Goal: Information Seeking & Learning: Learn about a topic

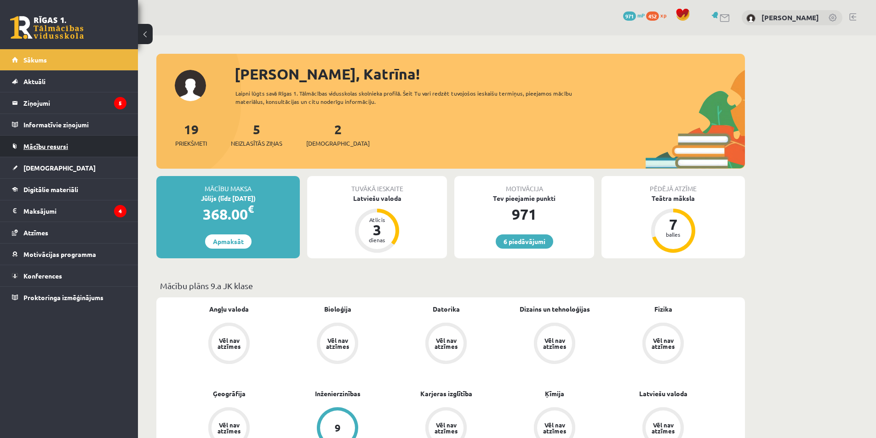
click at [26, 149] on span "Mācību resursi" at bounding box center [45, 146] width 45 height 8
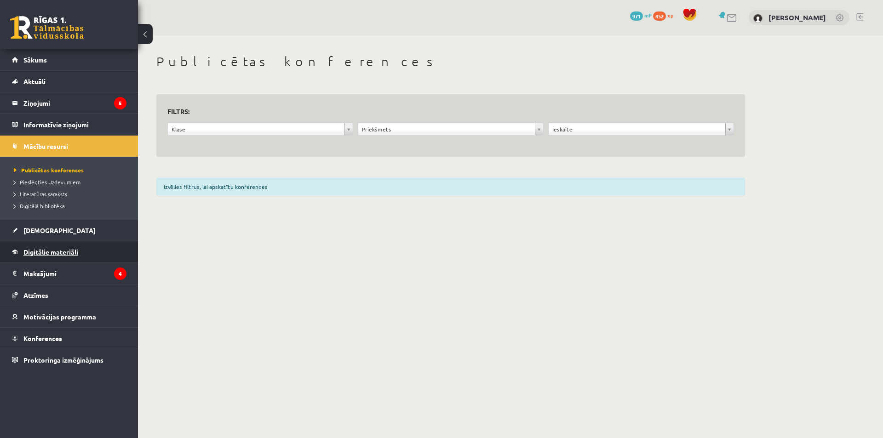
click at [76, 251] on span "Digitālie materiāli" at bounding box center [50, 252] width 55 height 8
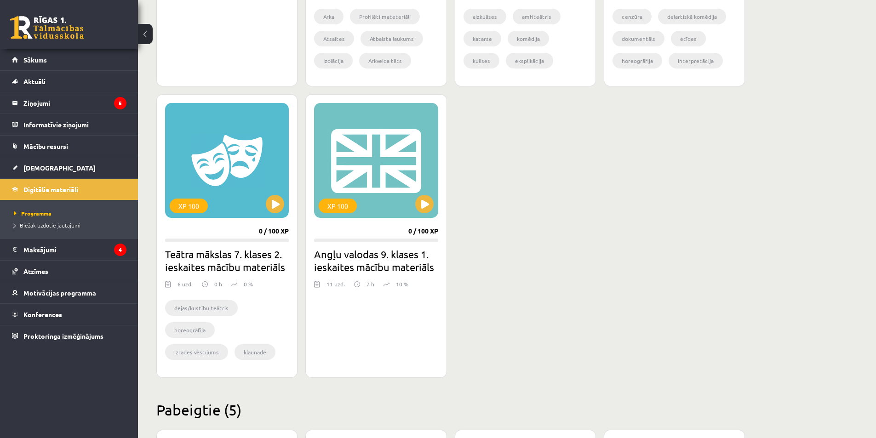
scroll to position [690, 0]
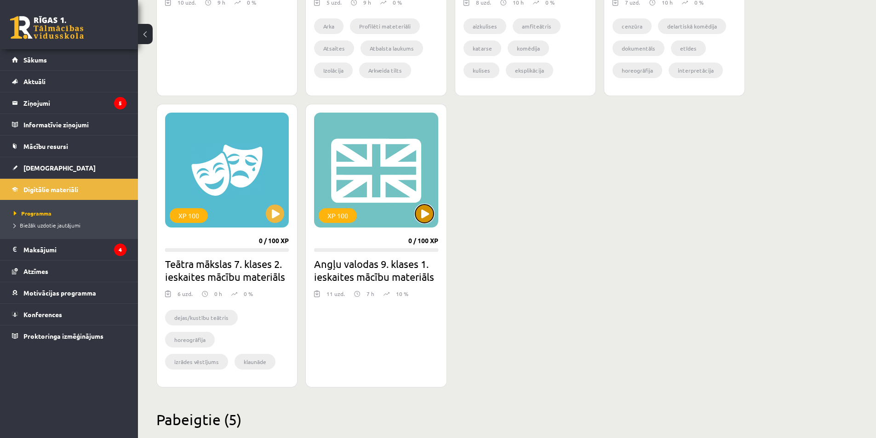
click at [418, 207] on button at bounding box center [424, 214] width 18 height 18
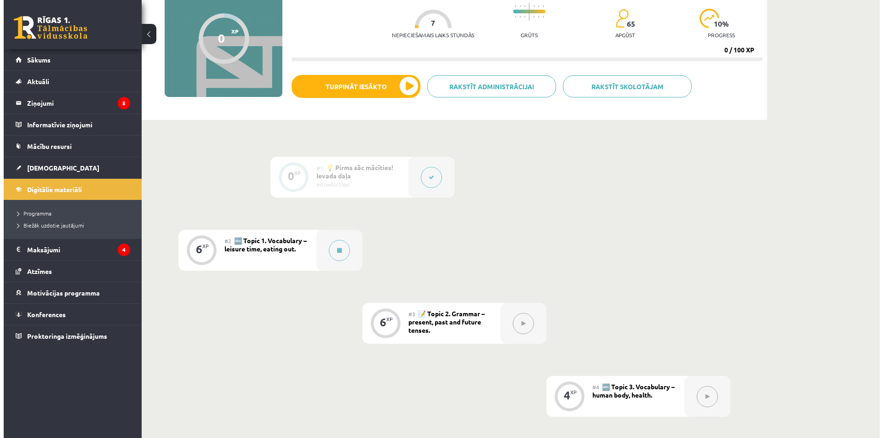
scroll to position [92, 0]
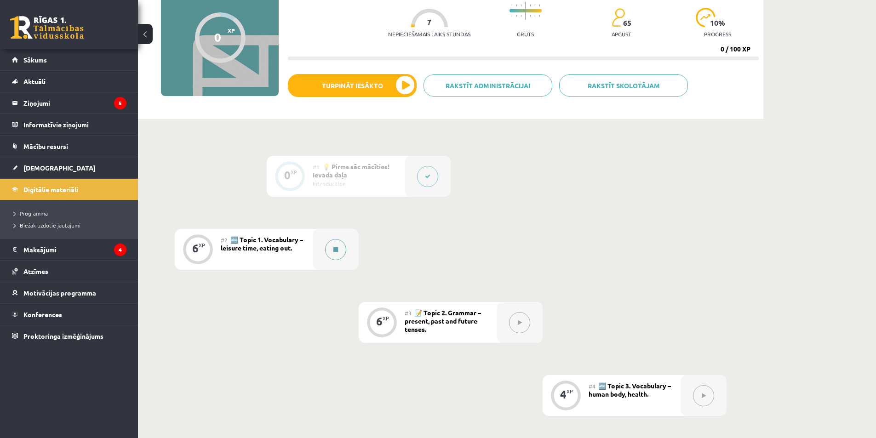
click at [339, 242] on button at bounding box center [335, 249] width 21 height 21
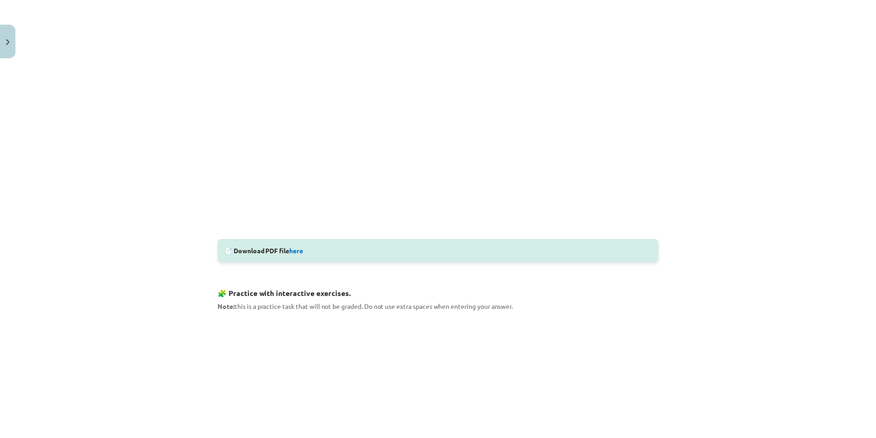
scroll to position [0, 0]
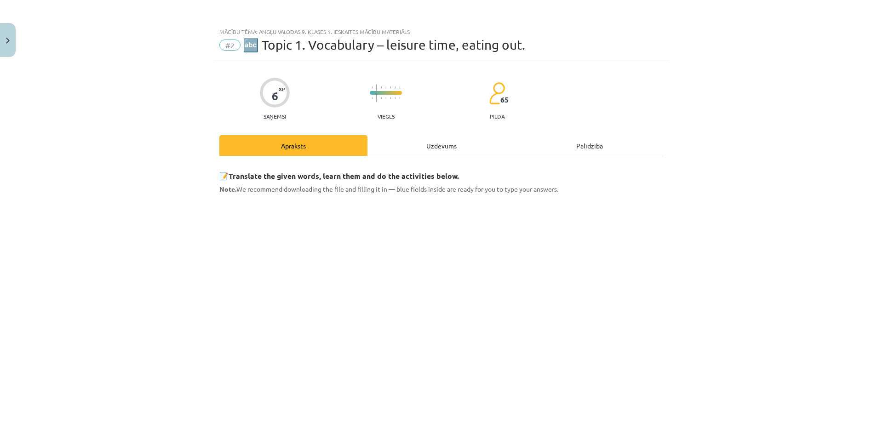
click at [177, 296] on div "Mācību tēma: Angļu valodas 9. klases 1. ieskaites mācību materiāls #2 🔤 Topic 1…" at bounding box center [441, 219] width 883 height 438
click at [185, 296] on div "Mācību tēma: Angļu valodas 9. klases 1. ieskaites mācību materiāls #2 🔤 Topic 1…" at bounding box center [441, 219] width 883 height 438
click at [5, 36] on button "Close" at bounding box center [8, 40] width 16 height 34
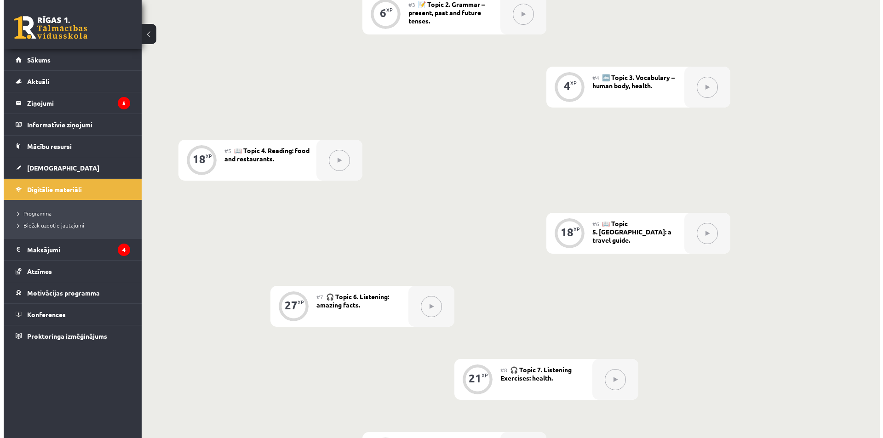
scroll to position [276, 0]
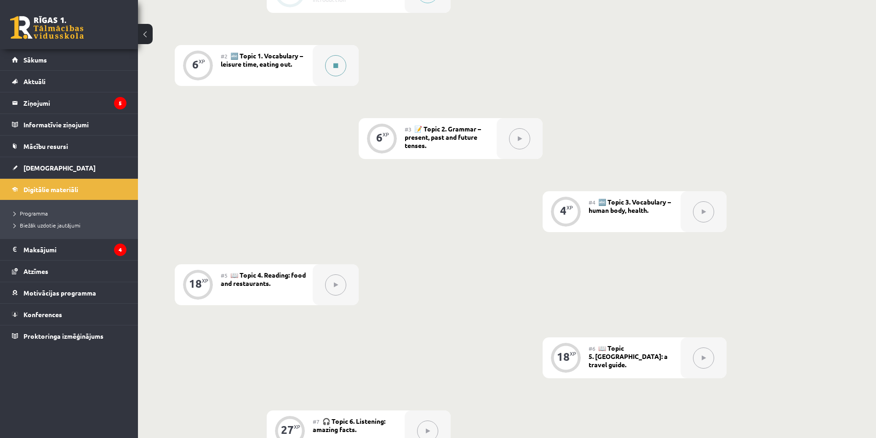
click at [334, 62] on button at bounding box center [335, 65] width 21 height 21
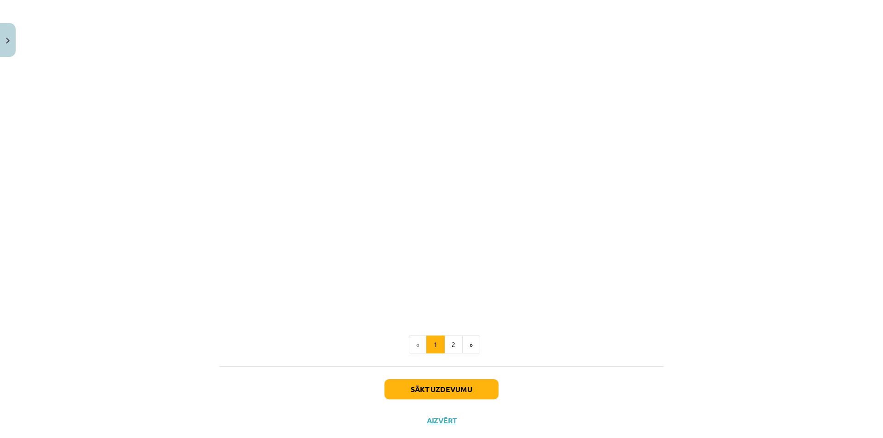
scroll to position [740, 0]
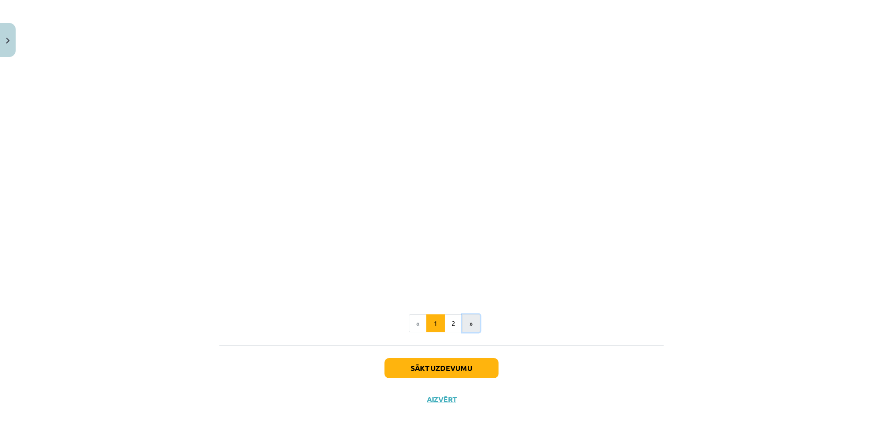
click at [462, 328] on button "»" at bounding box center [471, 323] width 18 height 18
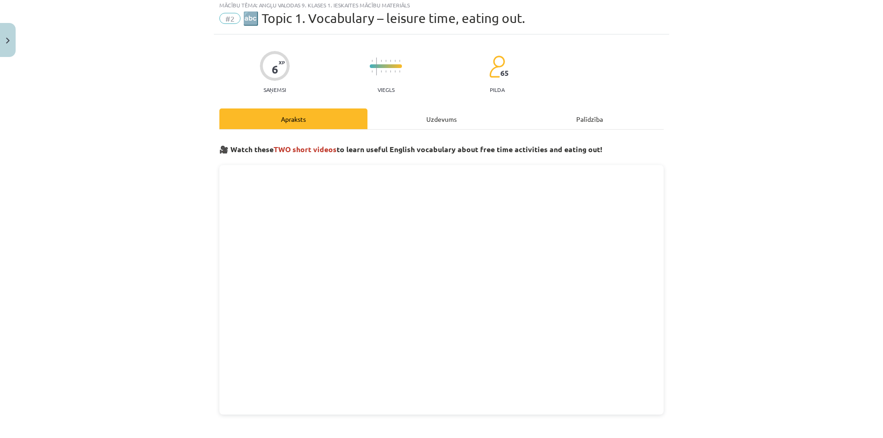
scroll to position [165, 0]
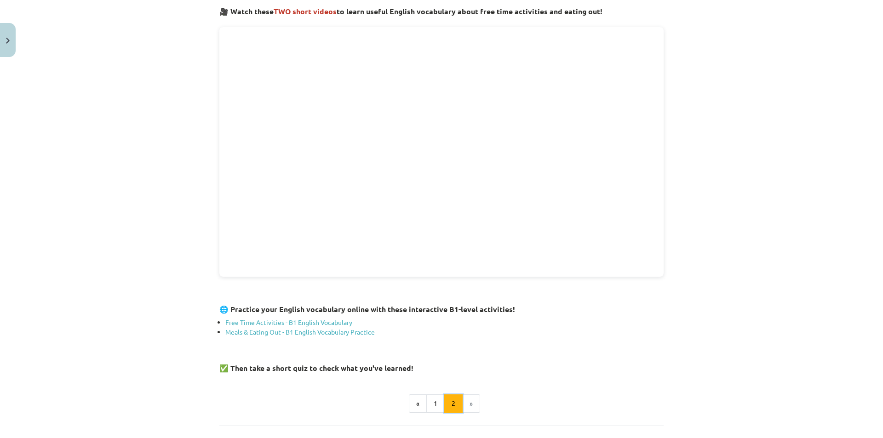
click at [444, 406] on button "2" at bounding box center [453, 403] width 18 height 18
click at [435, 402] on button "1" at bounding box center [435, 403] width 18 height 18
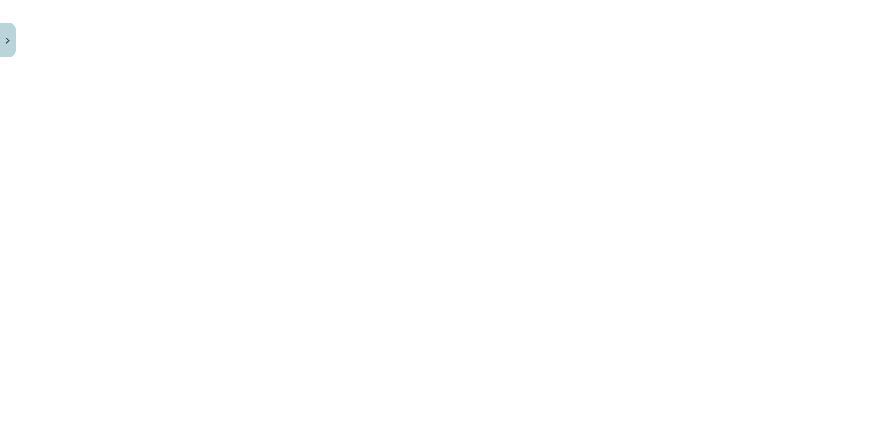
scroll to position [552, 0]
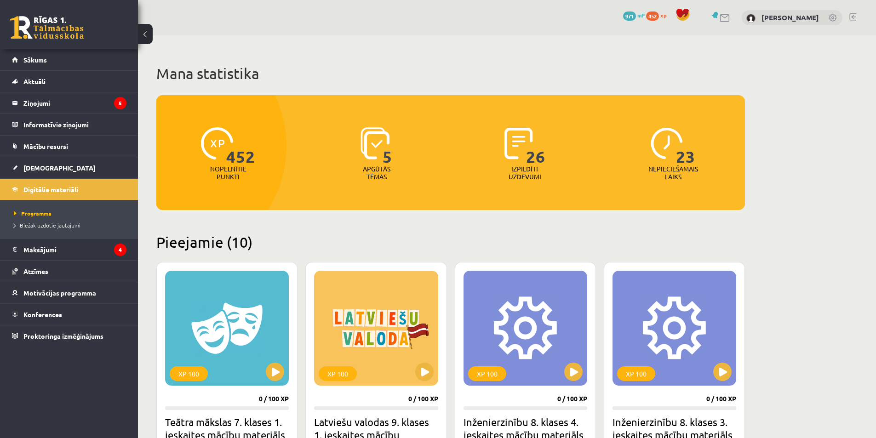
scroll to position [690, 0]
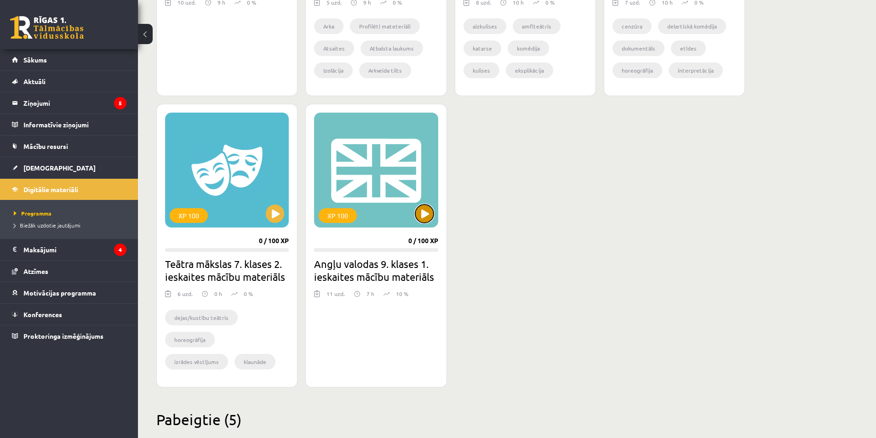
click at [427, 212] on button at bounding box center [424, 214] width 18 height 18
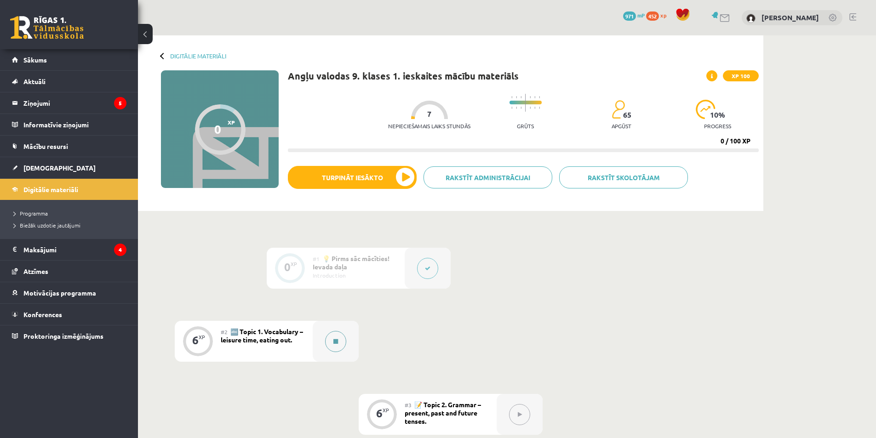
click at [334, 331] on button at bounding box center [335, 341] width 21 height 21
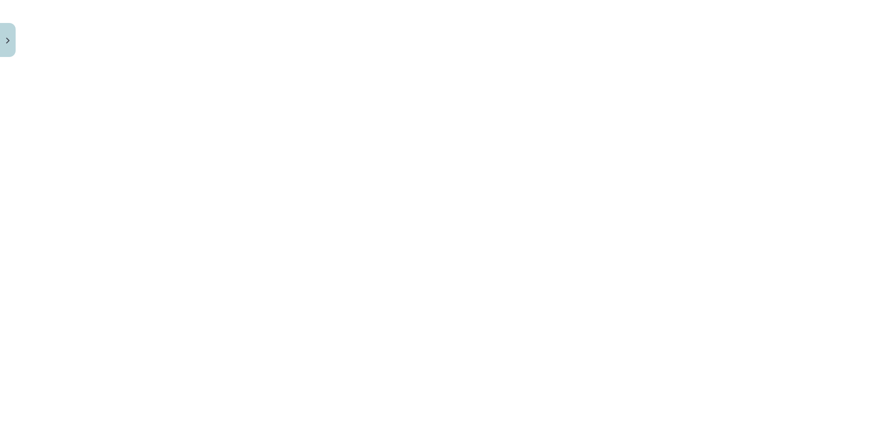
scroll to position [598, 0]
click at [165, 125] on div "Mācību tēma: Angļu valodas 9. klases 1. ieskaites mācību materiāls #2 🔤 Topic 1…" at bounding box center [441, 219] width 883 height 438
click at [448, 414] on button "2" at bounding box center [453, 418] width 18 height 18
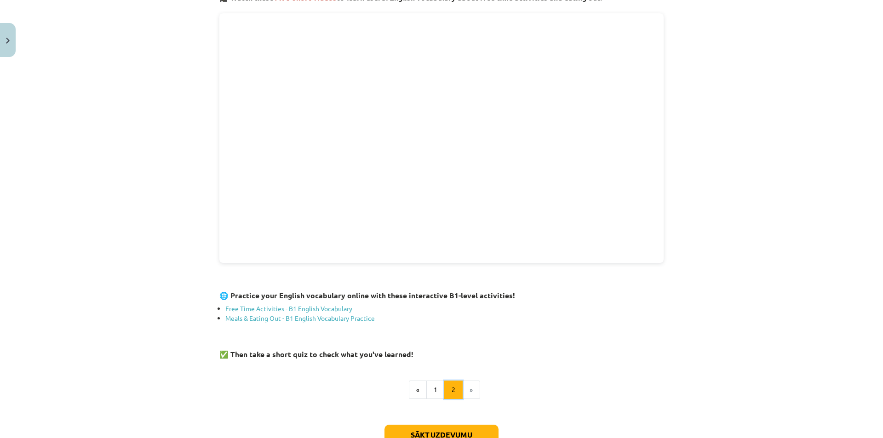
scroll to position [165, 0]
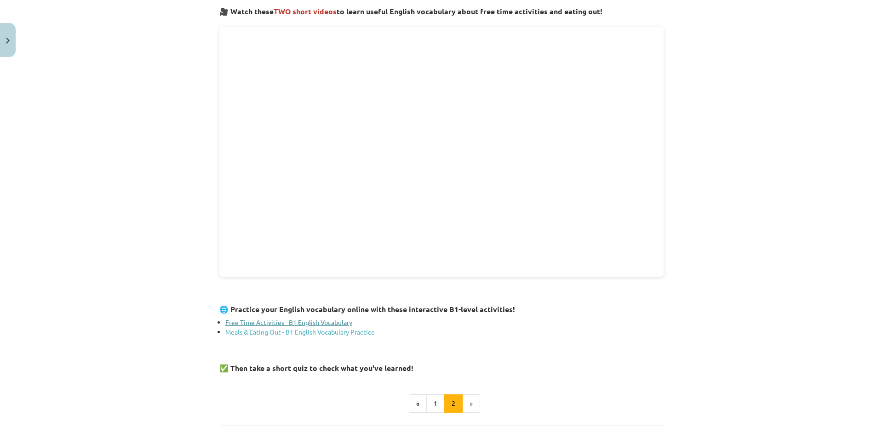
click at [331, 319] on link "Free Time Activities - B1 English Vocabulary" at bounding box center [288, 322] width 127 height 8
click at [131, 118] on div "Mācību tēma: Angļu valodas 9. klases 1. ieskaites mācību materiāls #2 🔤 Topic 1…" at bounding box center [441, 219] width 883 height 438
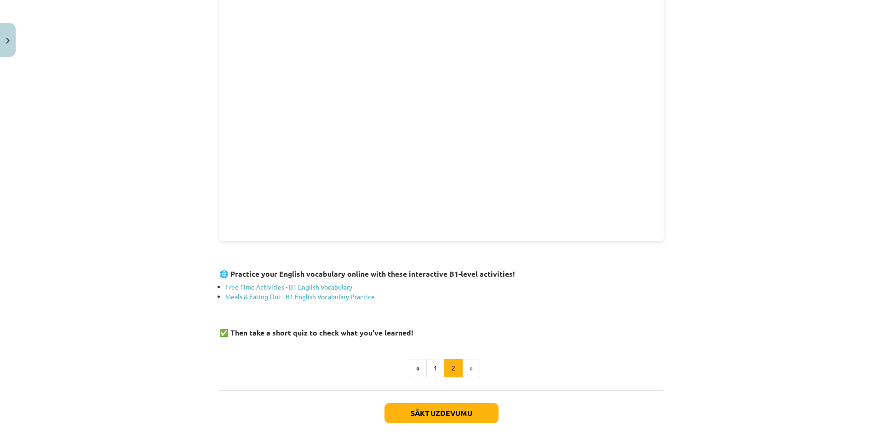
scroll to position [244, 0]
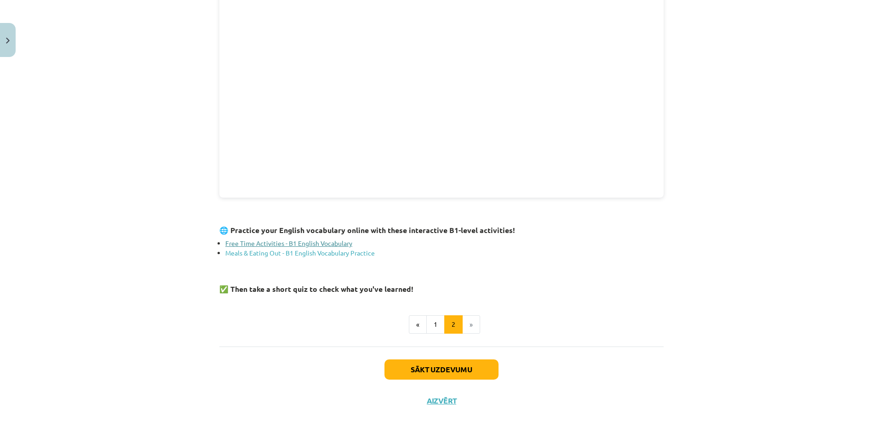
click at [284, 245] on link "Free Time Activities - B1 English Vocabulary" at bounding box center [288, 243] width 127 height 8
click at [345, 253] on link "Meals & Eating Out - B1 English Vocabulary Practice" at bounding box center [299, 253] width 149 height 8
click at [440, 374] on button "Sākt uzdevumu" at bounding box center [441, 370] width 114 height 20
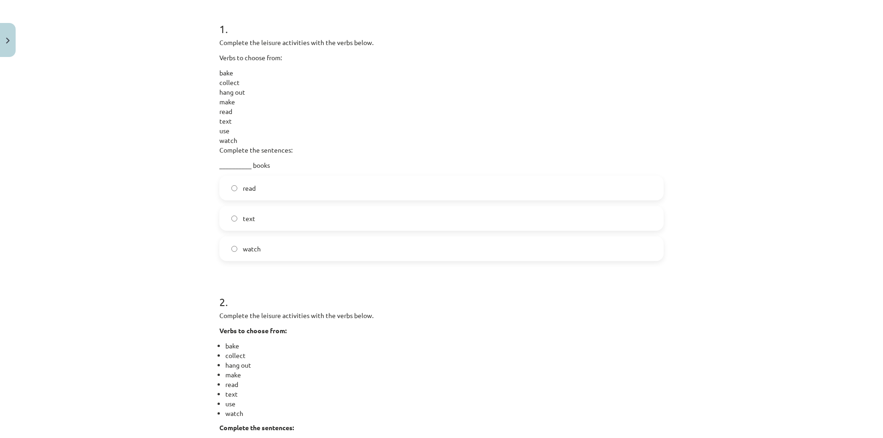
scroll to position [161, 0]
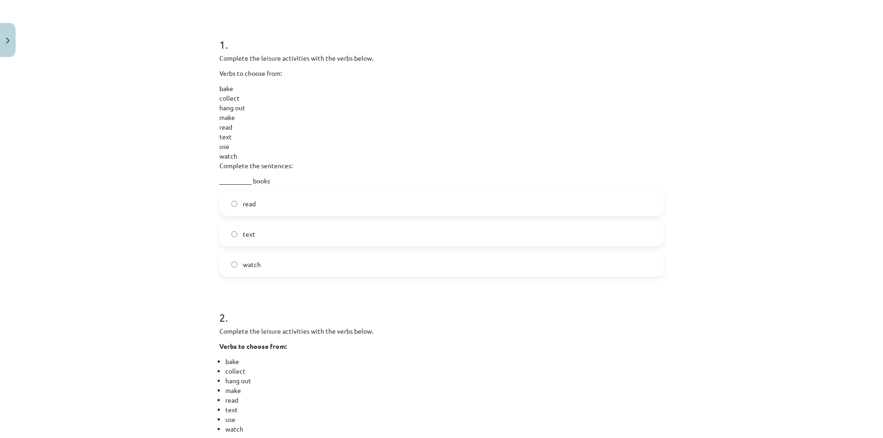
click at [245, 210] on label "read" at bounding box center [441, 203] width 442 height 23
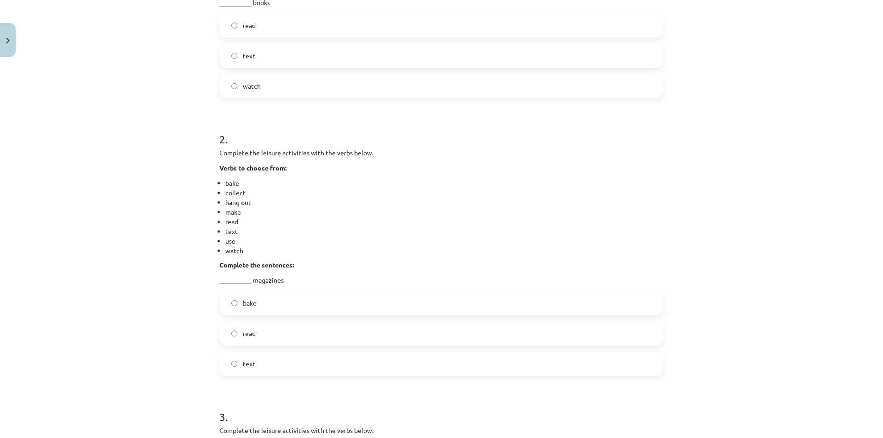
scroll to position [391, 0]
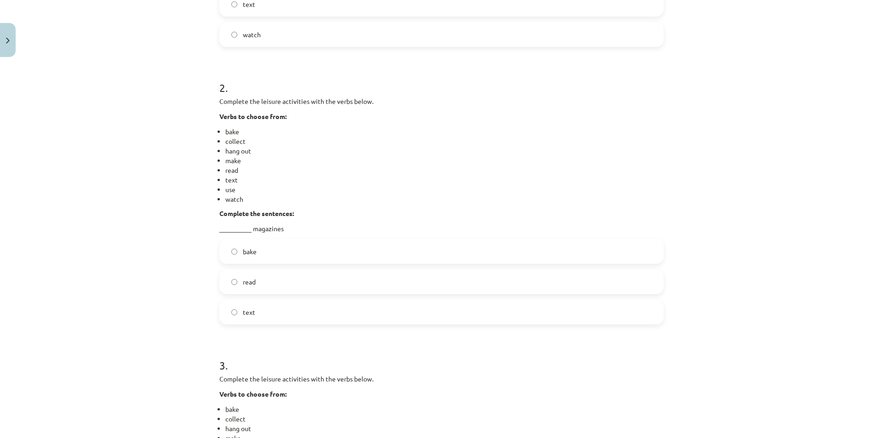
drag, startPoint x: 230, startPoint y: 278, endPoint x: 229, endPoint y: 274, distance: 4.8
click at [229, 274] on label "read" at bounding box center [441, 281] width 442 height 23
click at [236, 277] on label "read" at bounding box center [441, 281] width 442 height 23
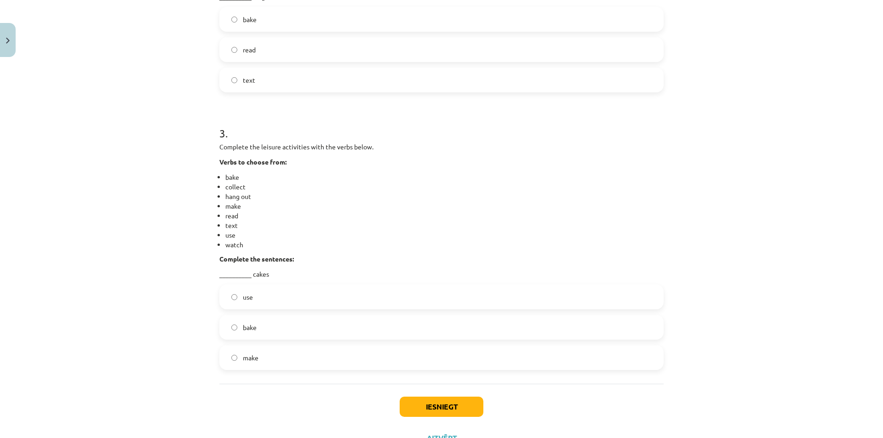
scroll to position [662, 0]
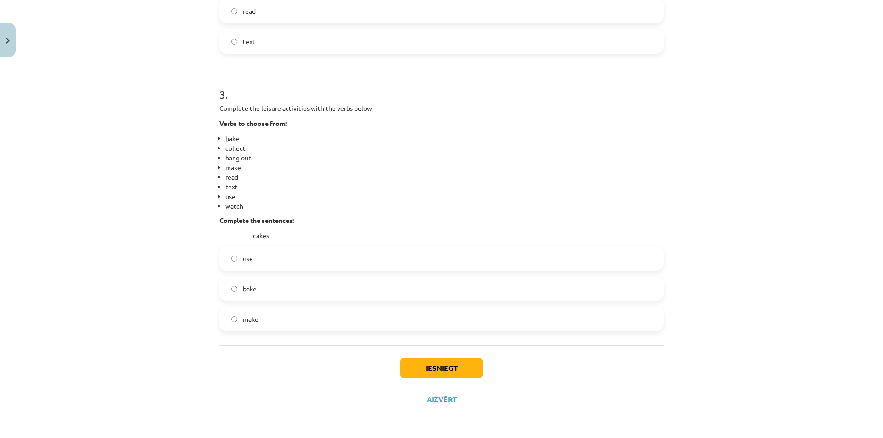
click at [236, 292] on label "bake" at bounding box center [441, 288] width 442 height 23
click at [429, 373] on button "Iesniegt" at bounding box center [442, 368] width 84 height 20
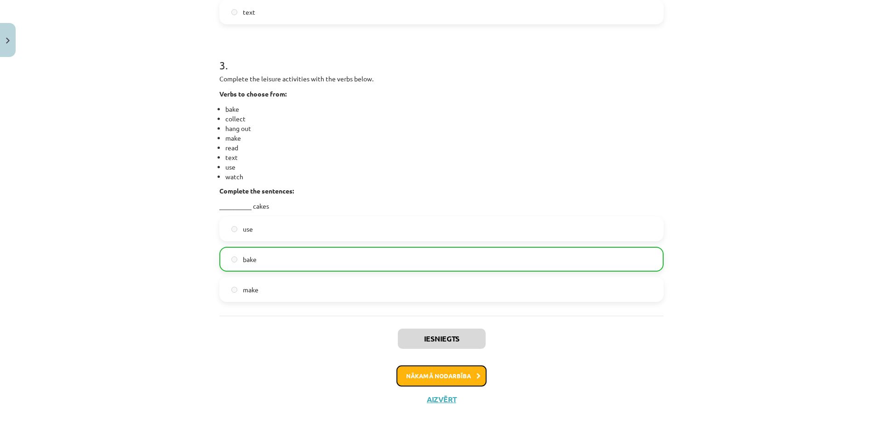
click at [441, 372] on button "Nākamā nodarbība" at bounding box center [441, 376] width 90 height 21
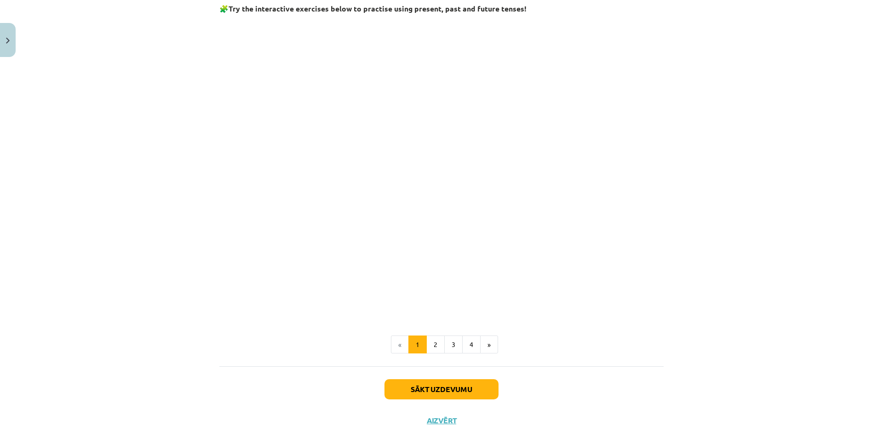
scroll to position [902, 0]
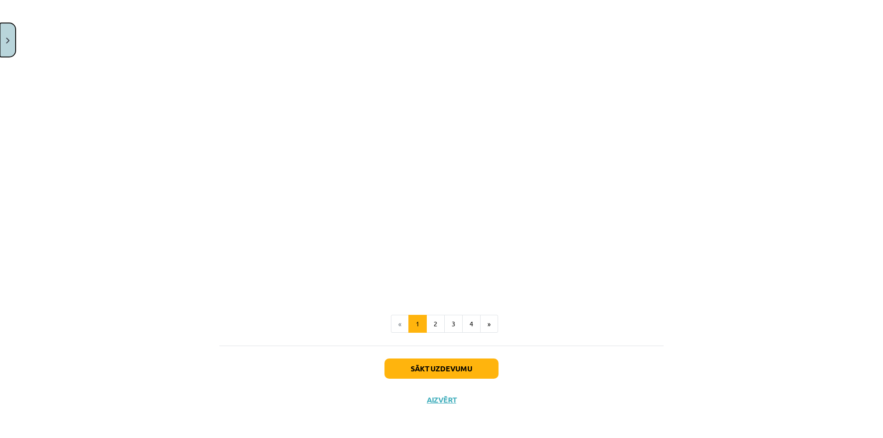
click at [6, 45] on button "Close" at bounding box center [8, 40] width 16 height 34
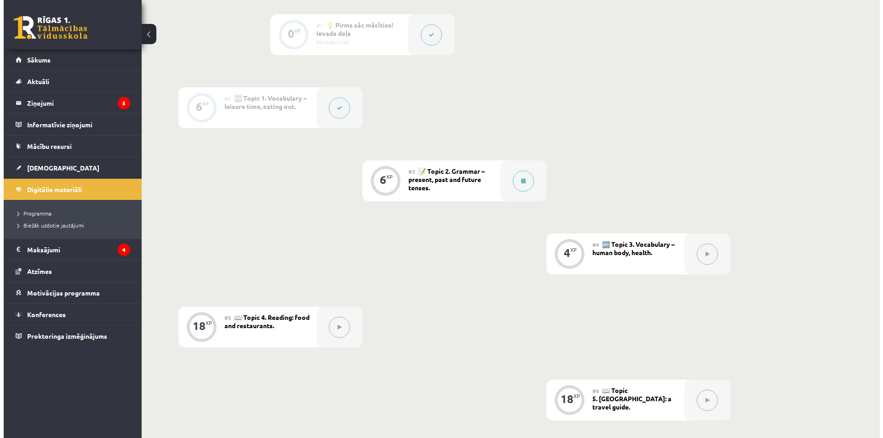
scroll to position [230, 0]
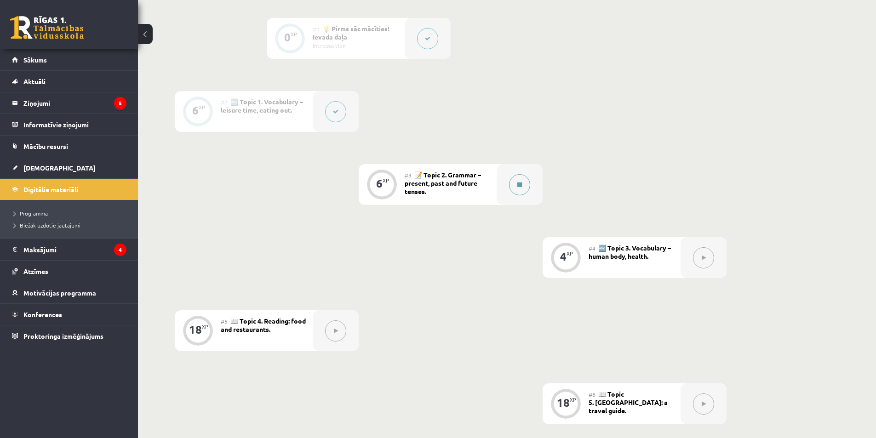
click at [513, 179] on button at bounding box center [519, 184] width 21 height 21
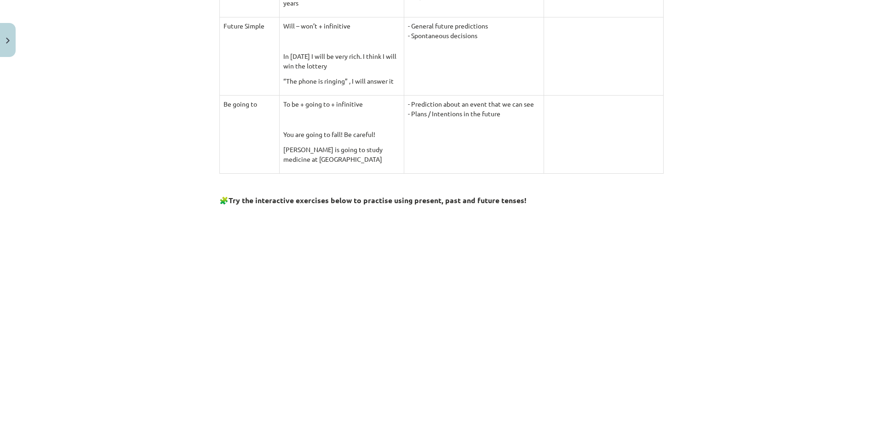
scroll to position [828, 0]
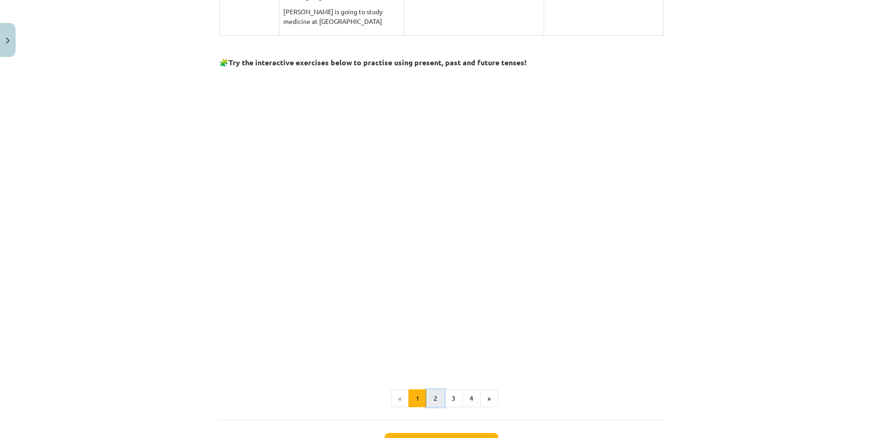
click at [431, 396] on button "2" at bounding box center [435, 398] width 18 height 18
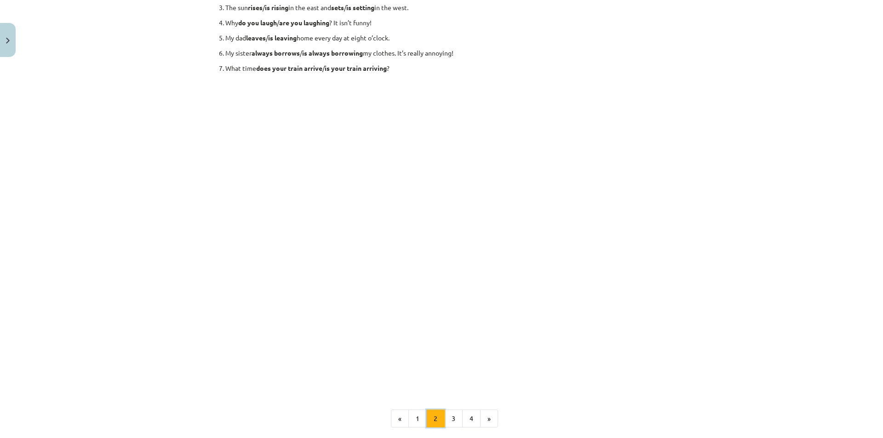
scroll to position [52, 0]
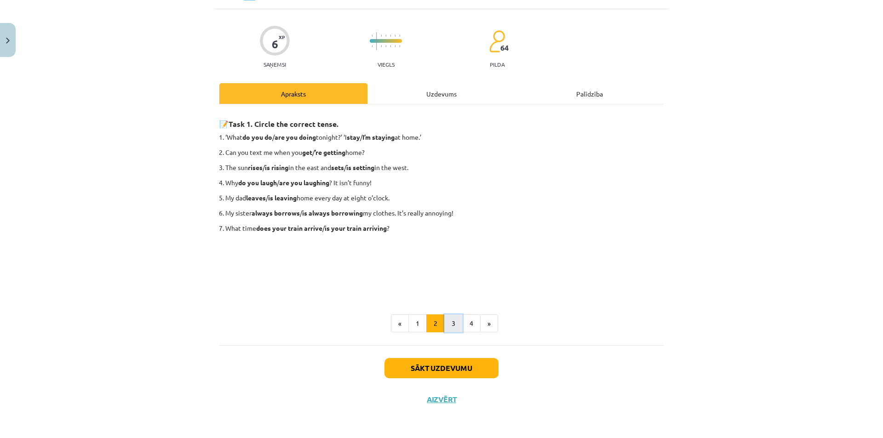
click at [454, 321] on button "3" at bounding box center [453, 323] width 18 height 18
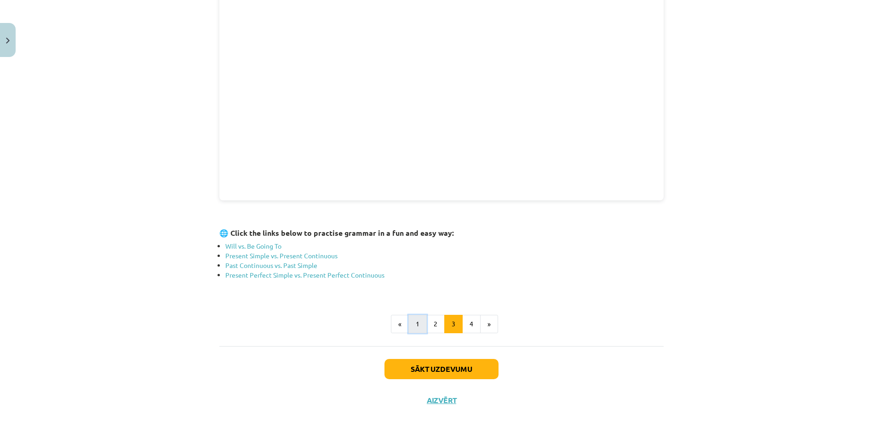
click at [410, 327] on button "1" at bounding box center [417, 324] width 18 height 18
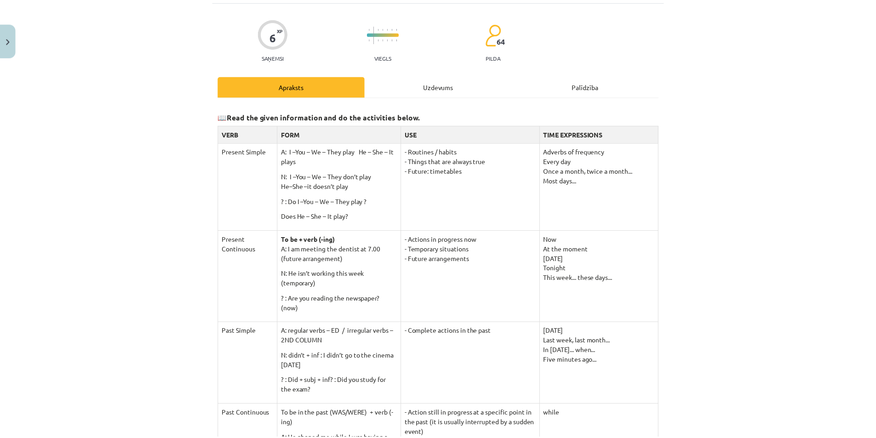
scroll to position [27, 0]
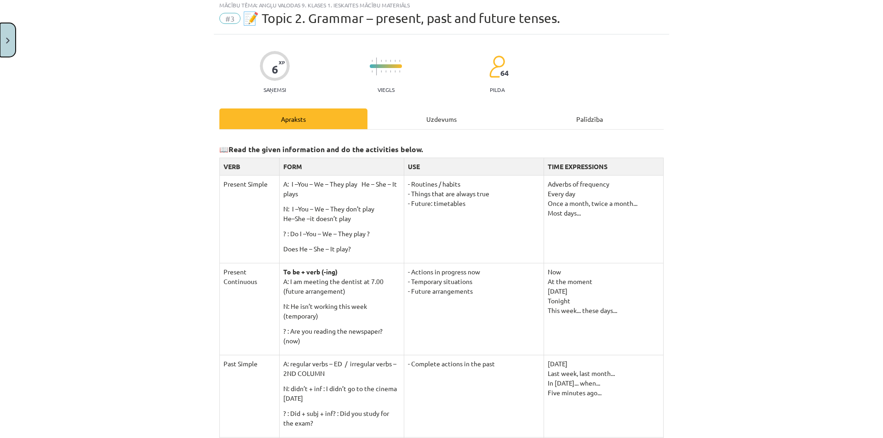
click at [1, 31] on button "Close" at bounding box center [8, 40] width 16 height 34
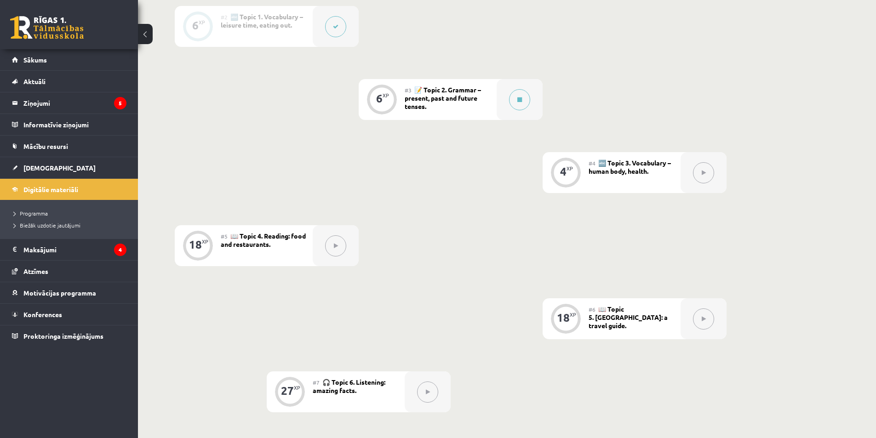
scroll to position [322, 0]
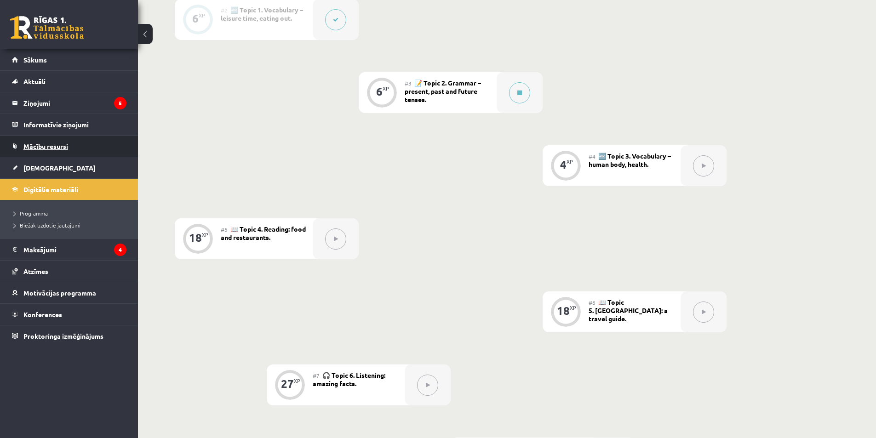
click at [43, 151] on link "Mācību resursi" at bounding box center [69, 146] width 114 height 21
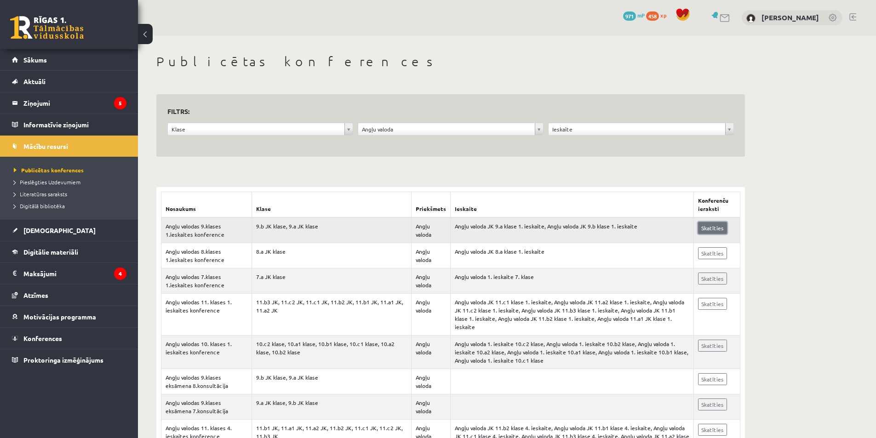
click at [719, 232] on link "Skatīties" at bounding box center [712, 228] width 29 height 12
click at [53, 257] on link "Digitālie materiāli" at bounding box center [69, 251] width 114 height 21
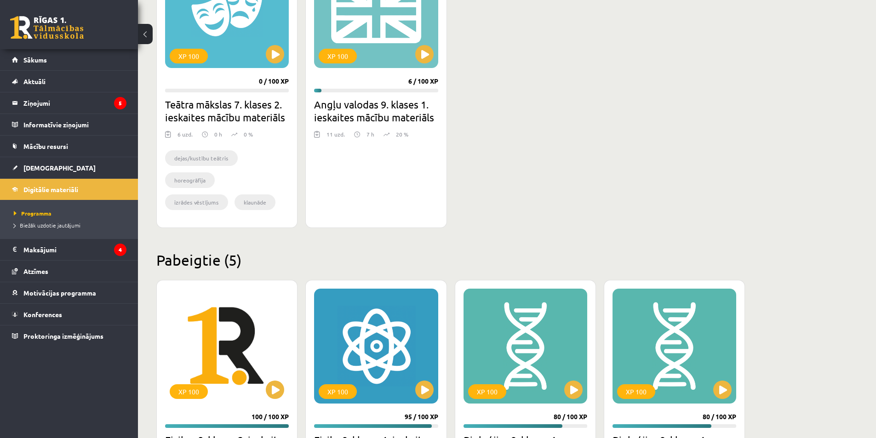
scroll to position [782, 0]
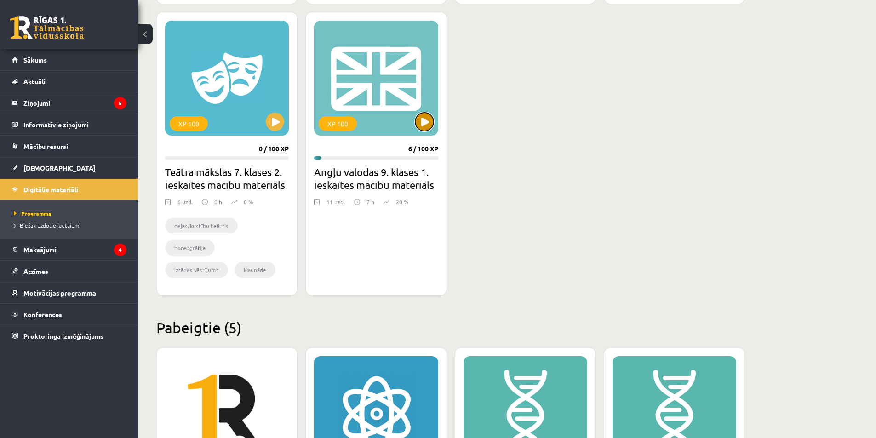
click at [419, 124] on button at bounding box center [424, 122] width 18 height 18
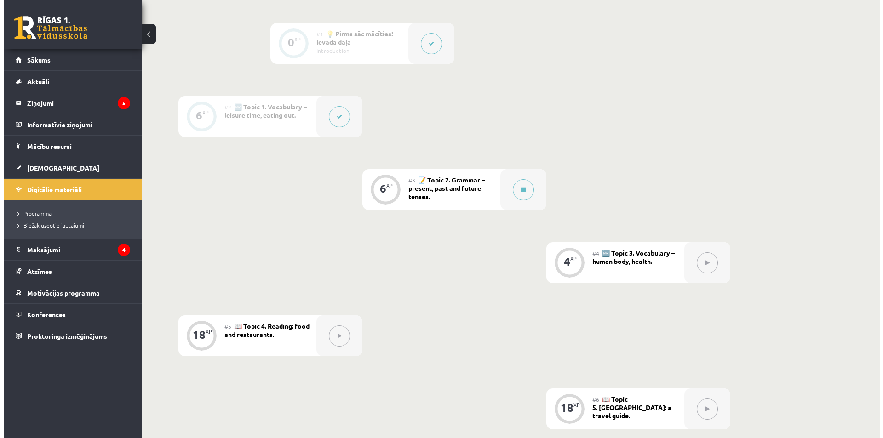
scroll to position [230, 0]
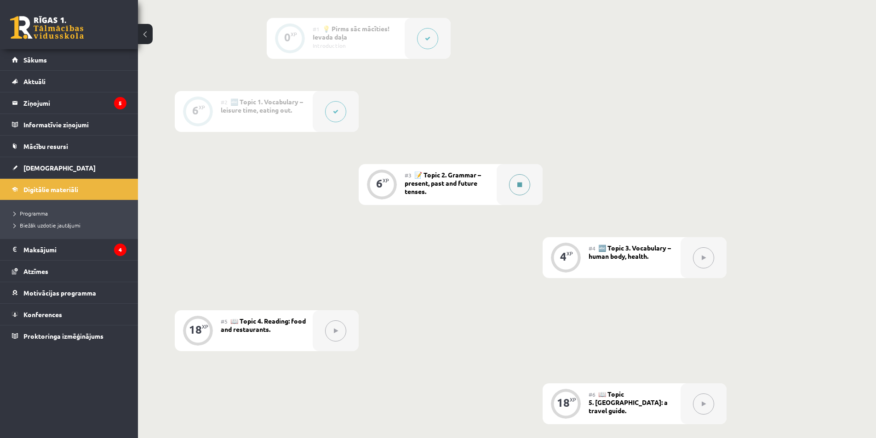
click at [516, 186] on button at bounding box center [519, 184] width 21 height 21
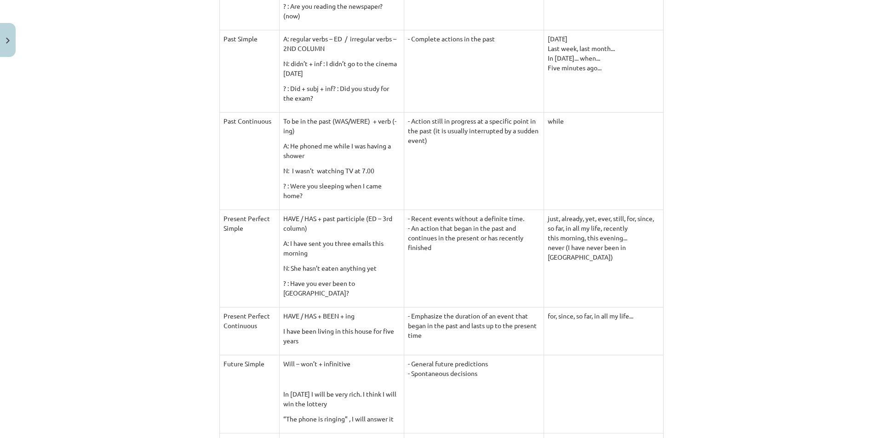
scroll to position [368, 0]
